Goal: Transaction & Acquisition: Purchase product/service

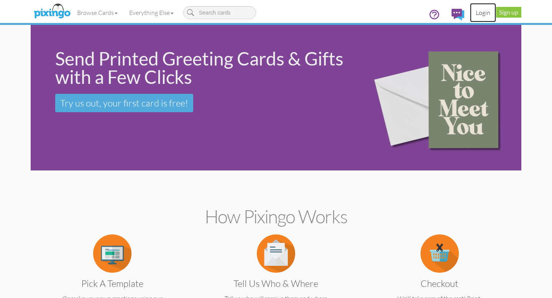
click at [482, 14] on link "Login" at bounding box center [483, 12] width 26 height 19
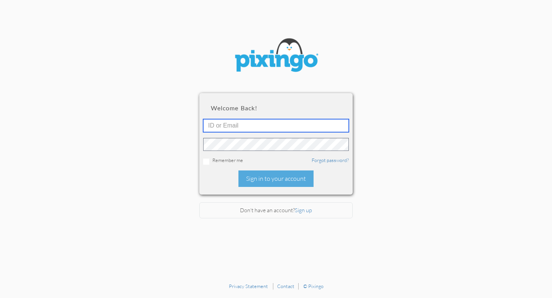
type input "[EMAIL_ADDRESS][DOMAIN_NAME]"
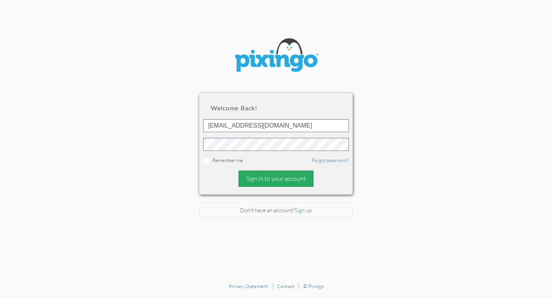
click at [294, 178] on div "Sign in to your account" at bounding box center [275, 178] width 75 height 16
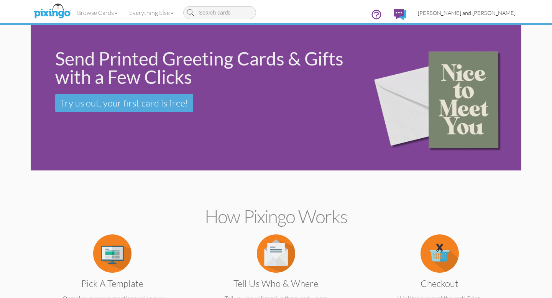
click at [478, 10] on span "[PERSON_NAME] and [PERSON_NAME]" at bounding box center [467, 13] width 98 height 7
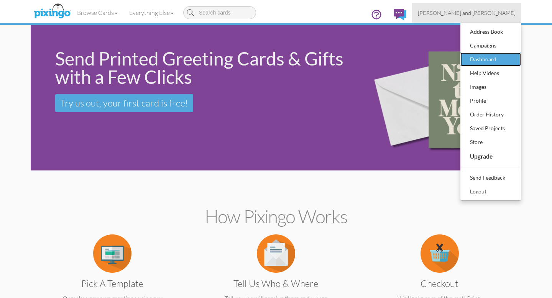
click at [475, 61] on div "Dashboard" at bounding box center [490, 59] width 45 height 11
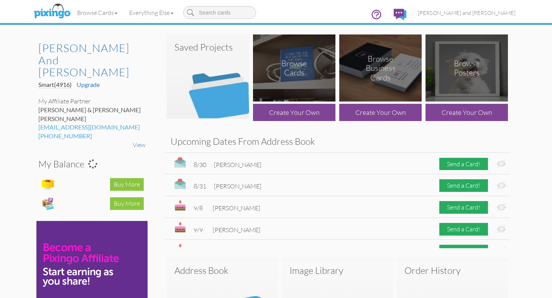
click at [223, 97] on img at bounding box center [208, 76] width 82 height 84
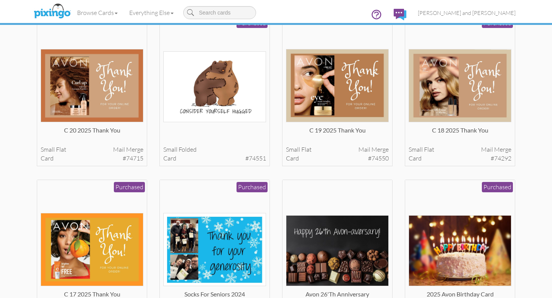
scroll to position [61, 0]
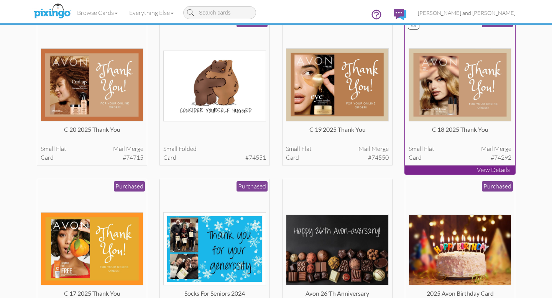
click at [431, 85] on img at bounding box center [459, 84] width 103 height 73
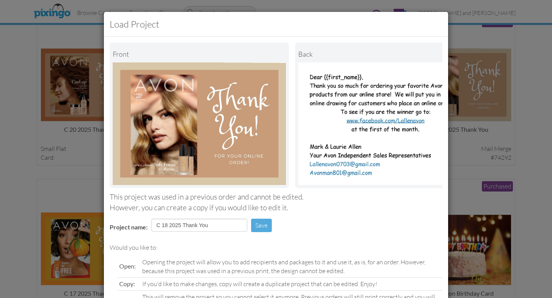
scroll to position [61, 0]
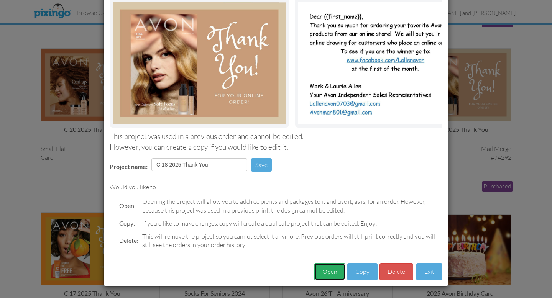
click at [329, 272] on button "Open" at bounding box center [329, 271] width 31 height 17
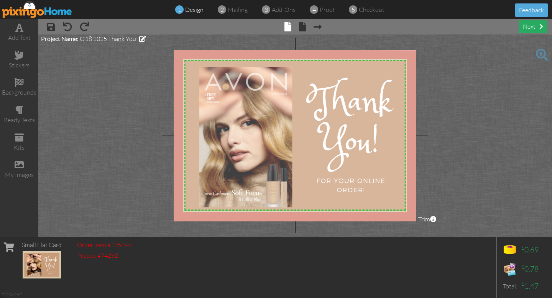
click at [522, 28] on div "next" at bounding box center [533, 26] width 28 height 13
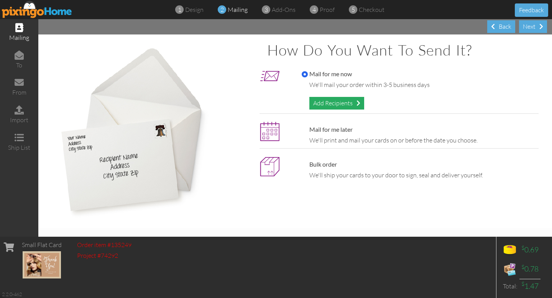
click at [343, 104] on div "Add Recipients" at bounding box center [336, 103] width 55 height 13
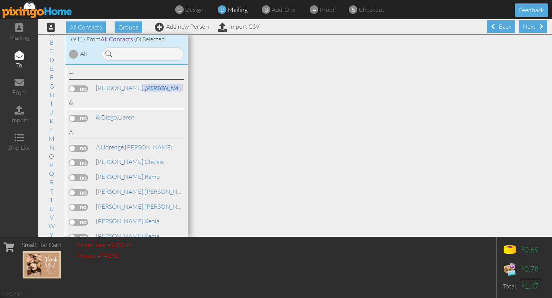
scroll to position [34, 0]
click at [52, 195] on link "U" at bounding box center [52, 197] width 12 height 9
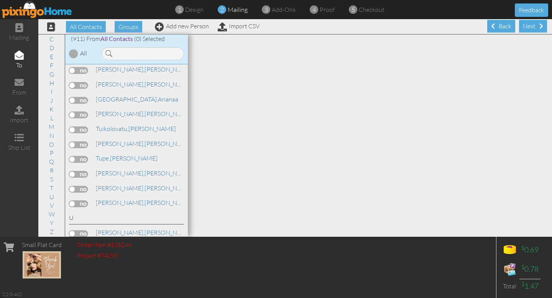
click at [80, 230] on label at bounding box center [78, 233] width 19 height 7
click at [0, 0] on input "checkbox" at bounding box center [0, 0] width 0 height 0
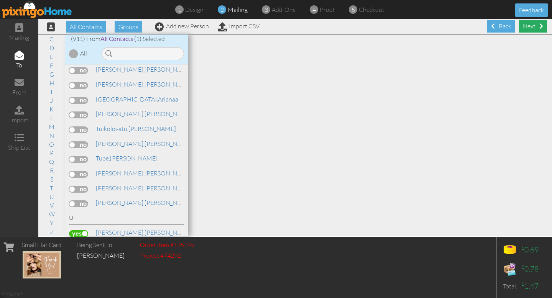
click at [533, 25] on div "Next" at bounding box center [533, 26] width 28 height 13
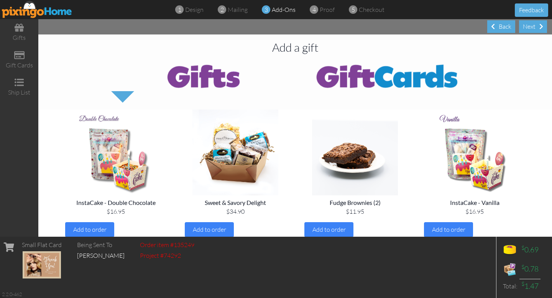
click at [533, 25] on div "Next" at bounding box center [533, 26] width 28 height 13
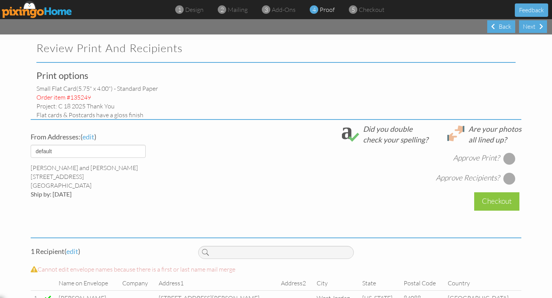
select select "object:4333"
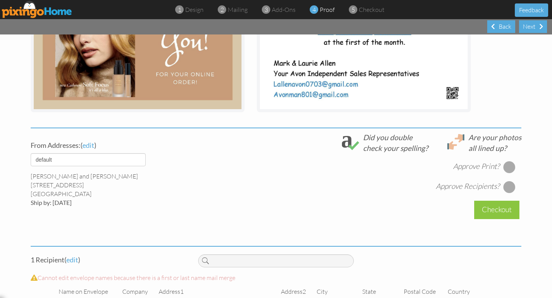
scroll to position [198, 0]
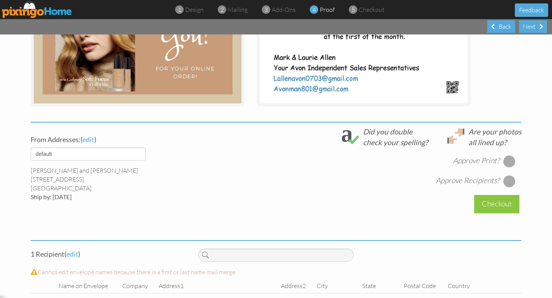
click at [507, 159] on div at bounding box center [509, 161] width 12 height 12
click at [507, 179] on div at bounding box center [509, 181] width 12 height 12
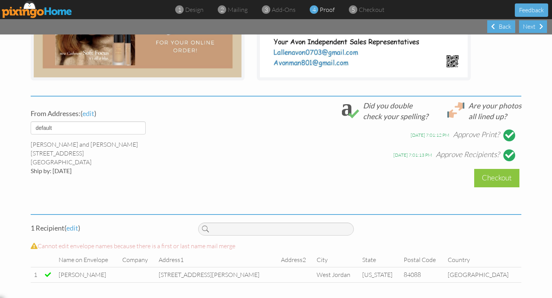
scroll to position [223, 0]
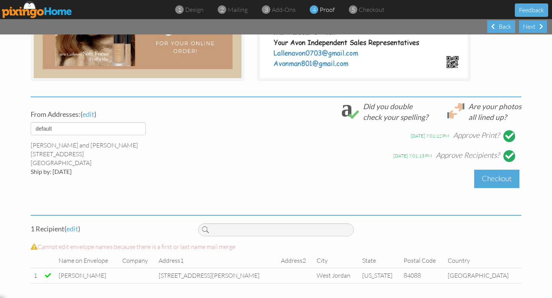
click at [496, 179] on div "Checkout" at bounding box center [496, 179] width 45 height 18
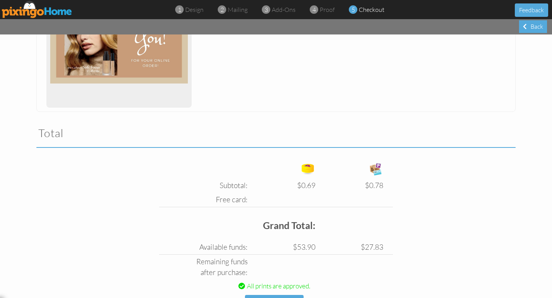
scroll to position [207, 0]
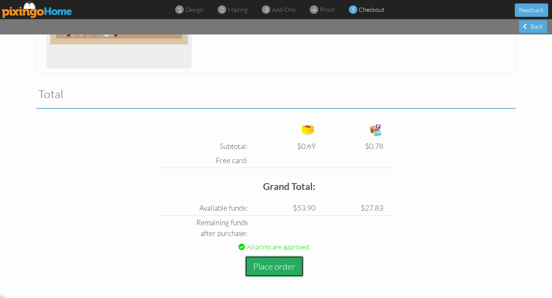
click at [276, 269] on button "Place order" at bounding box center [274, 266] width 59 height 21
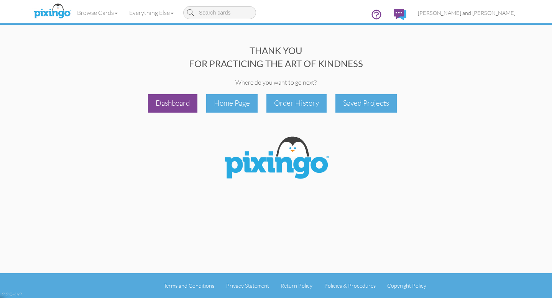
click at [180, 105] on div "Dashboard" at bounding box center [172, 103] width 49 height 18
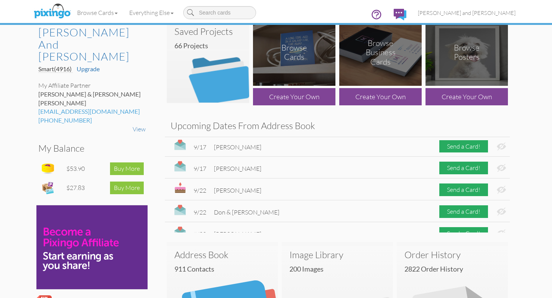
scroll to position [133, 0]
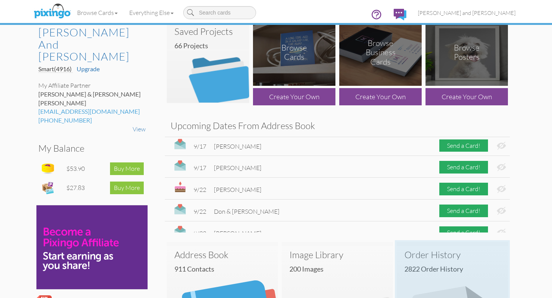
click at [442, 252] on h3 "Order History" at bounding box center [452, 255] width 96 height 10
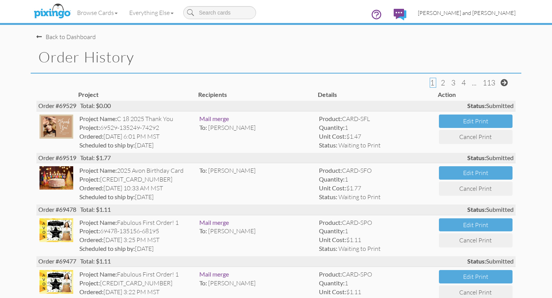
click at [483, 12] on span "[PERSON_NAME] and [PERSON_NAME]" at bounding box center [467, 13] width 98 height 7
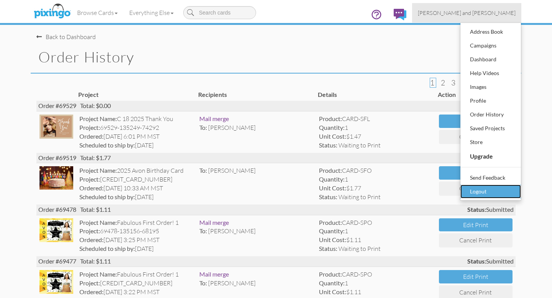
click at [482, 190] on div "Logout" at bounding box center [490, 191] width 45 height 11
